Goal: Check status: Check status

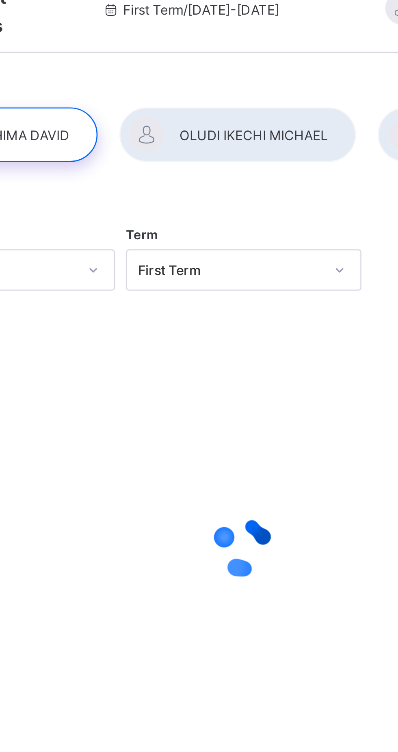
click at [254, 63] on div at bounding box center [246, 63] width 88 height 20
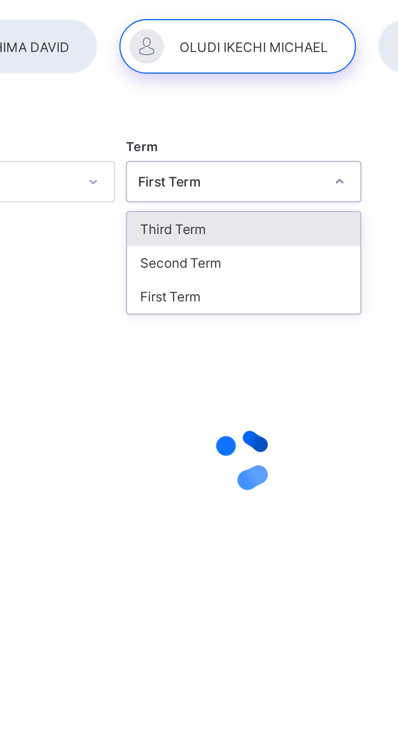
click at [263, 130] on div "Third Term" at bounding box center [247, 131] width 87 height 13
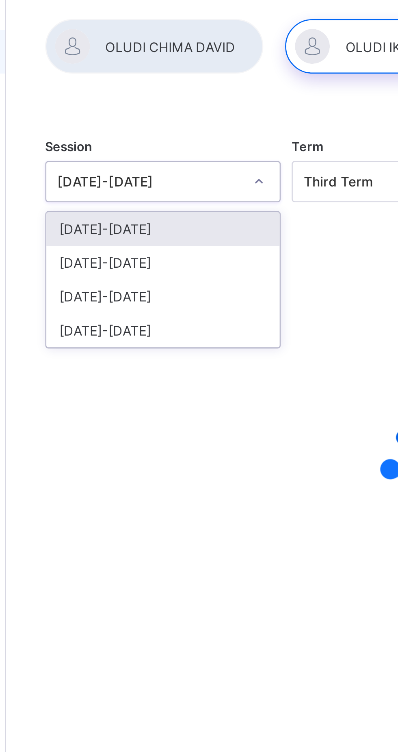
click at [177, 146] on div "[DATE]-[DATE]" at bounding box center [156, 143] width 87 height 13
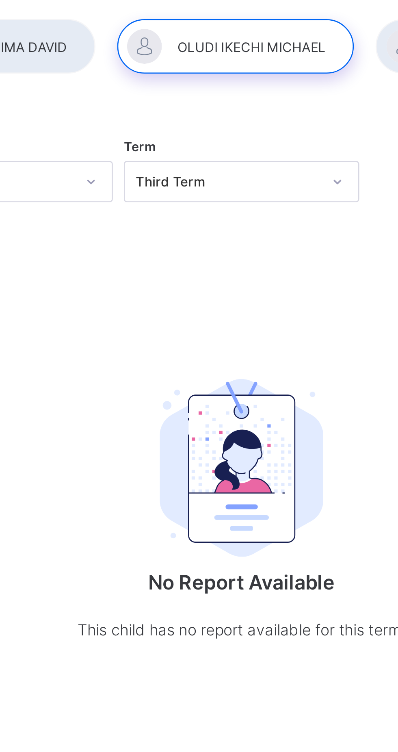
click at [174, 66] on div at bounding box center [152, 63] width 81 height 20
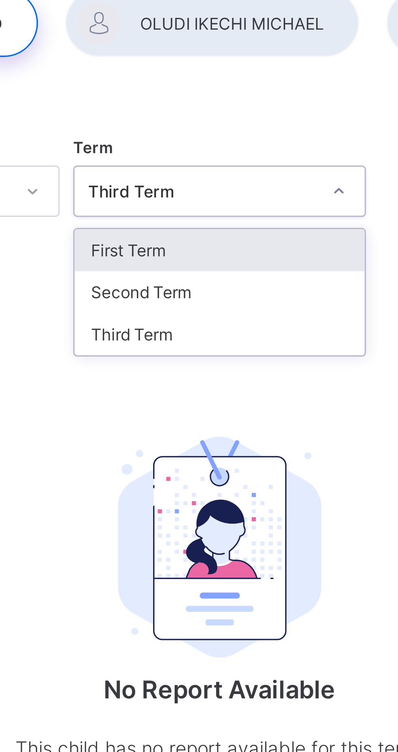
click at [233, 156] on div "Third Term" at bounding box center [247, 156] width 87 height 13
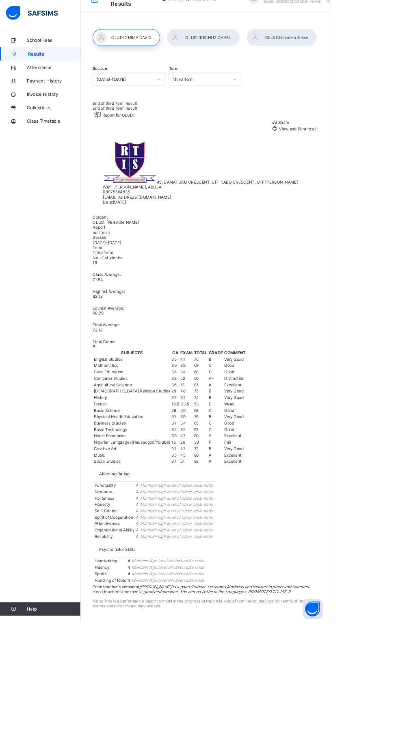
scroll to position [59, 0]
click at [367, 152] on span "View and Print result" at bounding box center [360, 155] width 48 height 6
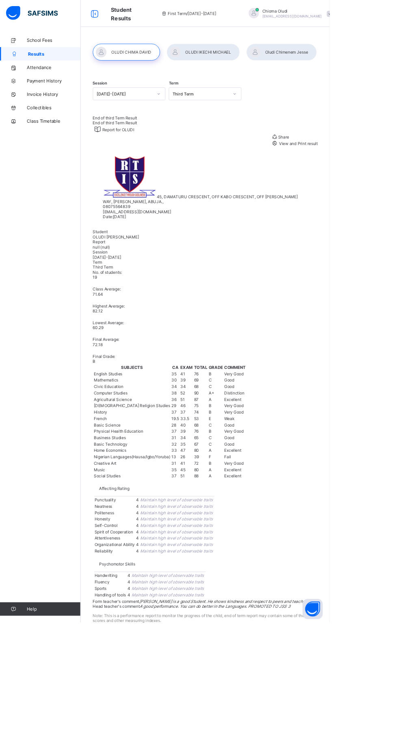
click at [278, 59] on div at bounding box center [246, 63] width 88 height 20
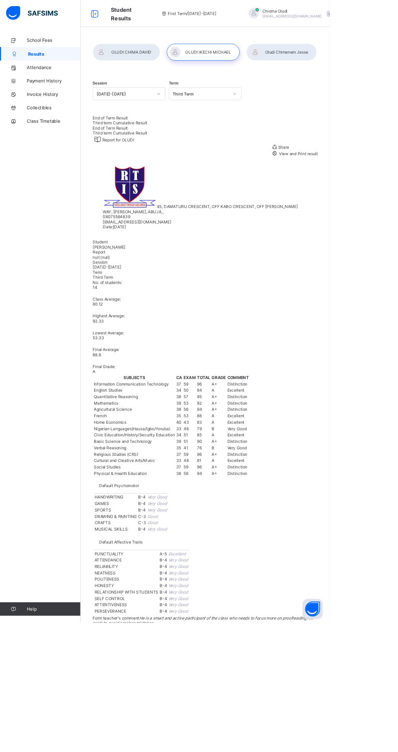
scroll to position [4, 0]
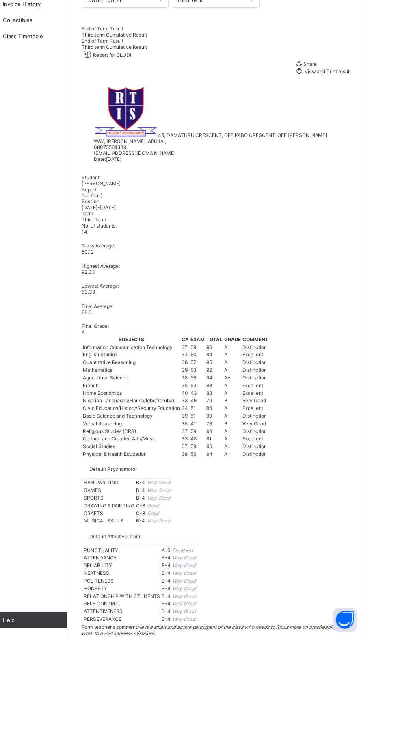
click at [345, 185] on span "View and Print result" at bounding box center [360, 182] width 48 height 6
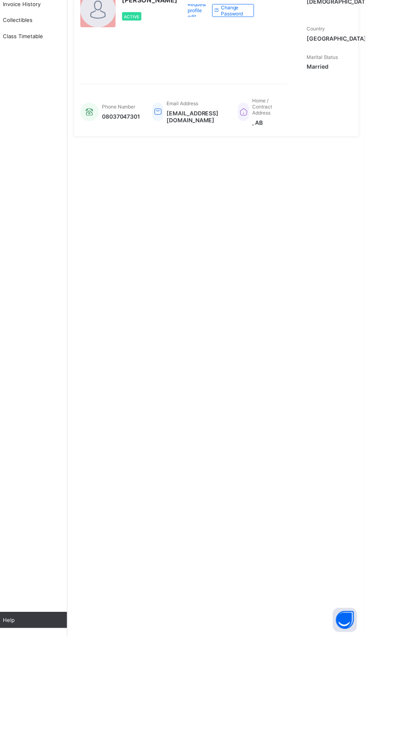
scroll to position [0, 0]
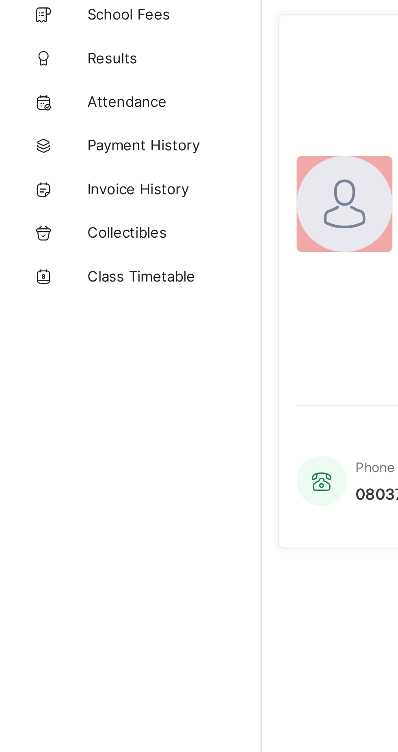
click at [39, 69] on link "Results" at bounding box center [49, 65] width 98 height 16
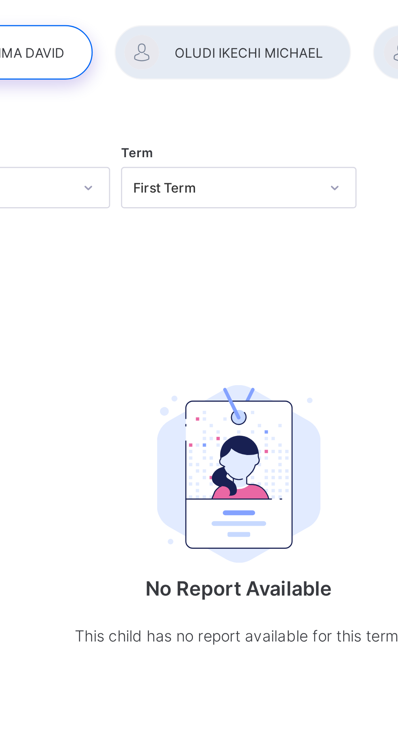
click at [217, 96] on div "Session 2025-2026 Term First Term" at bounding box center [248, 114] width 272 height 50
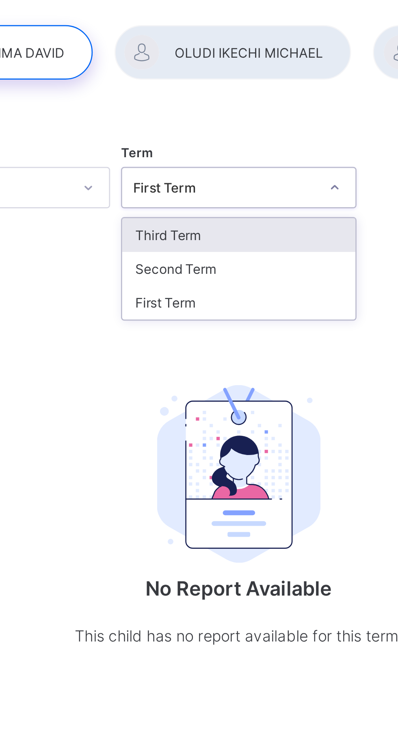
click at [219, 157] on div "First Term" at bounding box center [247, 156] width 87 height 13
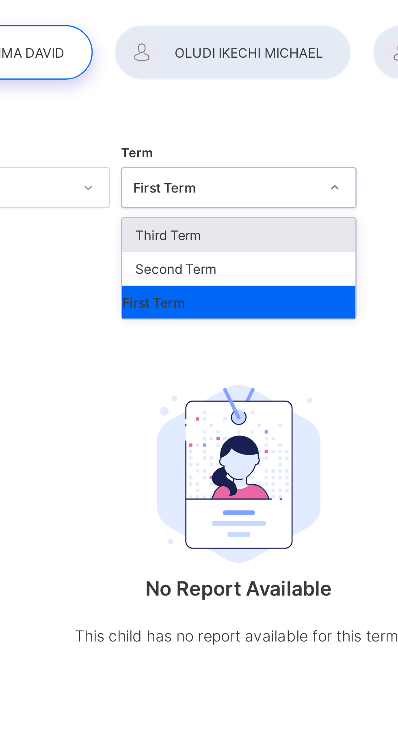
click at [213, 131] on div "Third Term" at bounding box center [247, 131] width 87 height 13
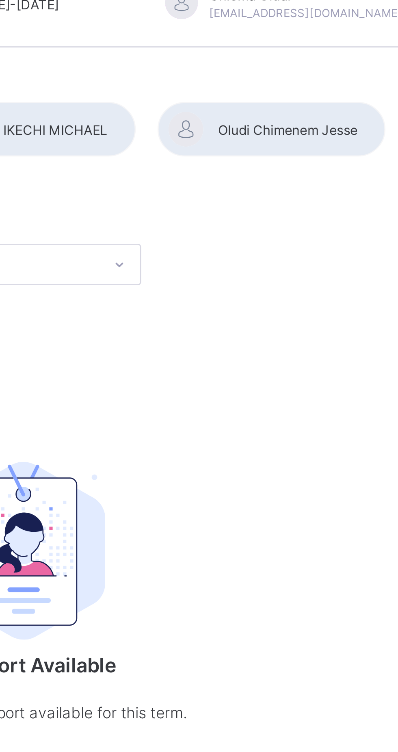
click at [347, 70] on div at bounding box center [340, 63] width 85 height 20
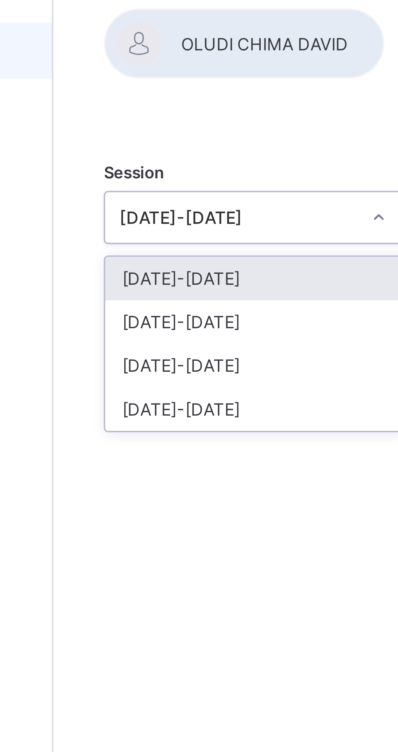
click at [123, 143] on div "[DATE]-[DATE]" at bounding box center [156, 143] width 87 height 13
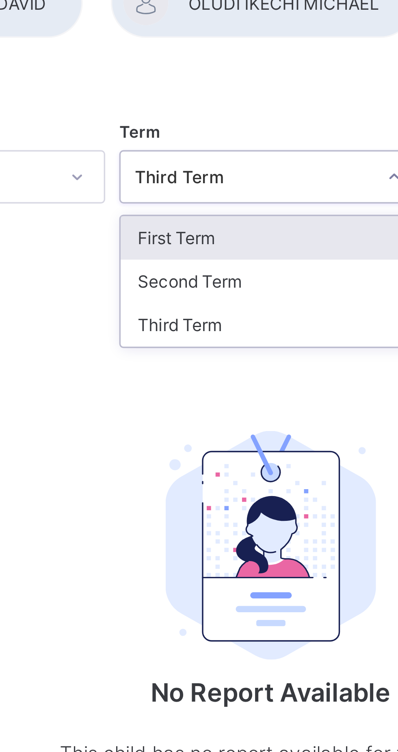
click at [221, 158] on div "Third Term" at bounding box center [247, 156] width 87 height 13
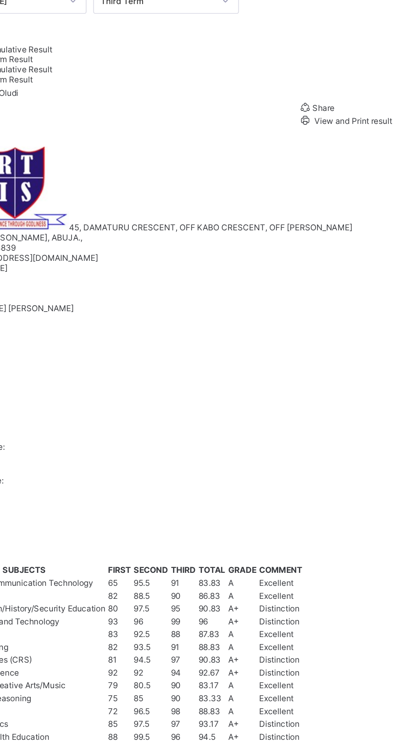
click at [339, 189] on span "View and Print result" at bounding box center [360, 186] width 48 height 6
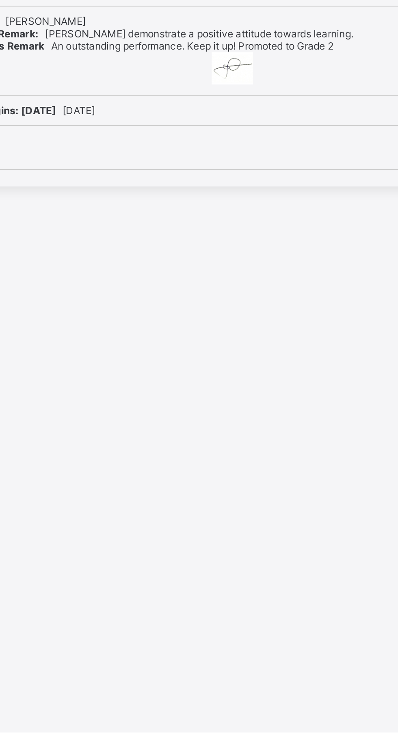
scroll to position [80, 0]
